Goal: Transaction & Acquisition: Book appointment/travel/reservation

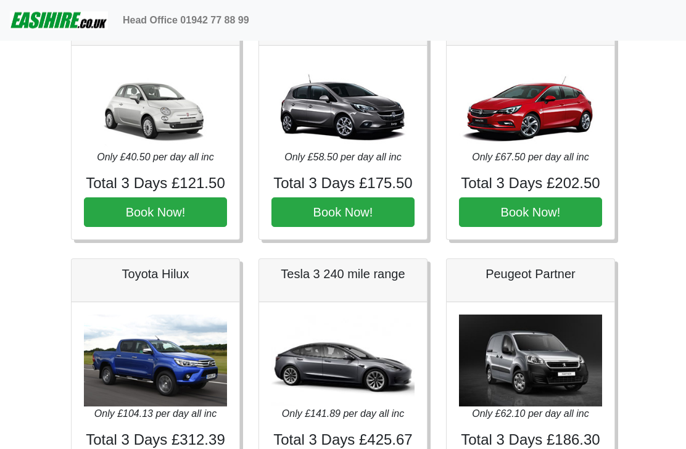
scroll to position [86, 0]
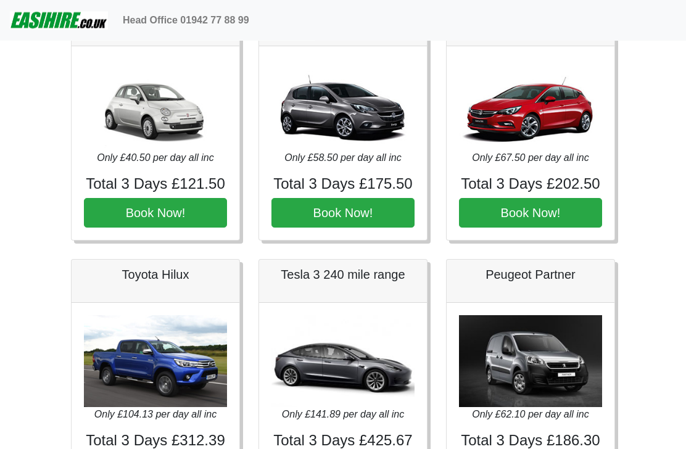
click at [534, 361] on img at bounding box center [530, 362] width 143 height 92
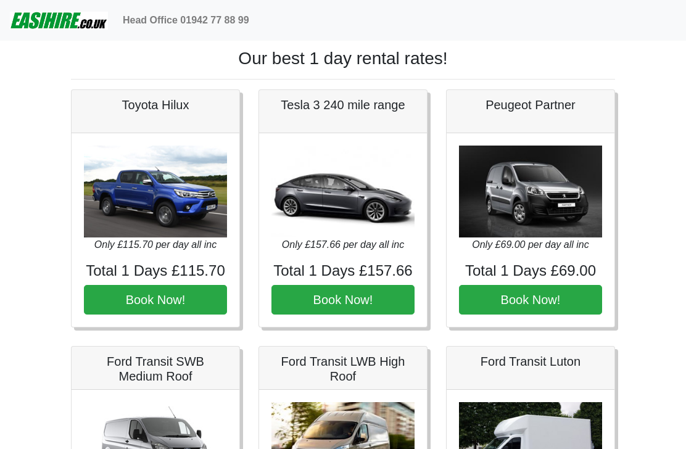
click at [536, 299] on button "Book Now!" at bounding box center [530, 300] width 143 height 30
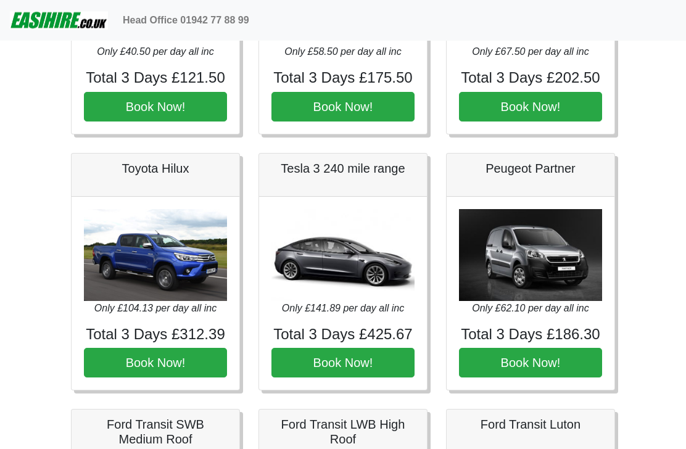
scroll to position [193, 0]
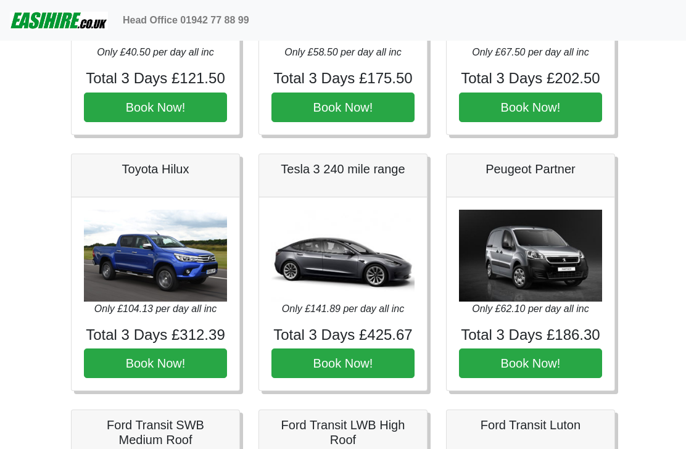
click at [527, 364] on button "Book Now!" at bounding box center [530, 364] width 143 height 30
